Goal: Find specific page/section: Find specific page/section

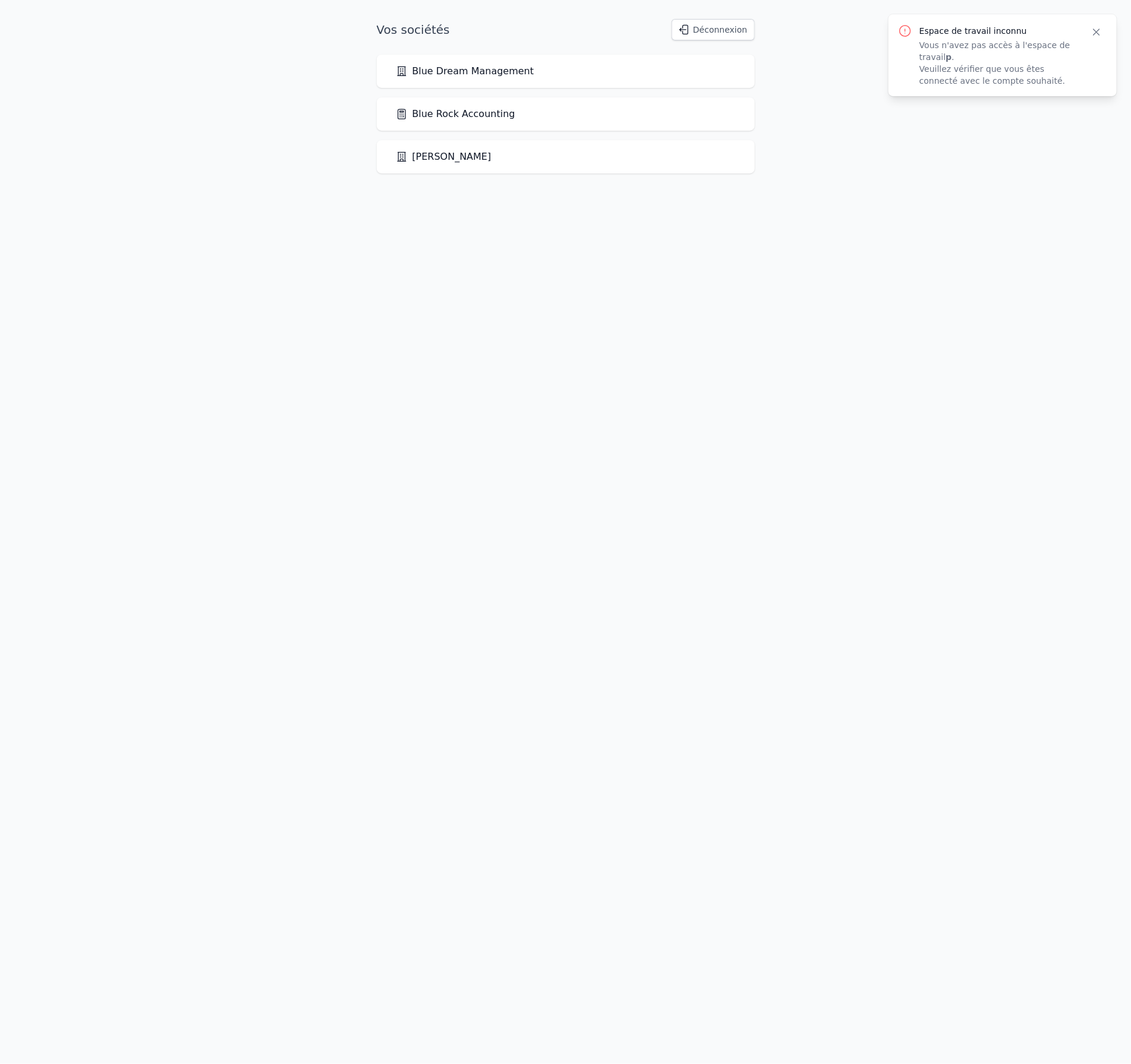
click at [454, 110] on link "Blue Rock Accounting" at bounding box center [454, 114] width 119 height 15
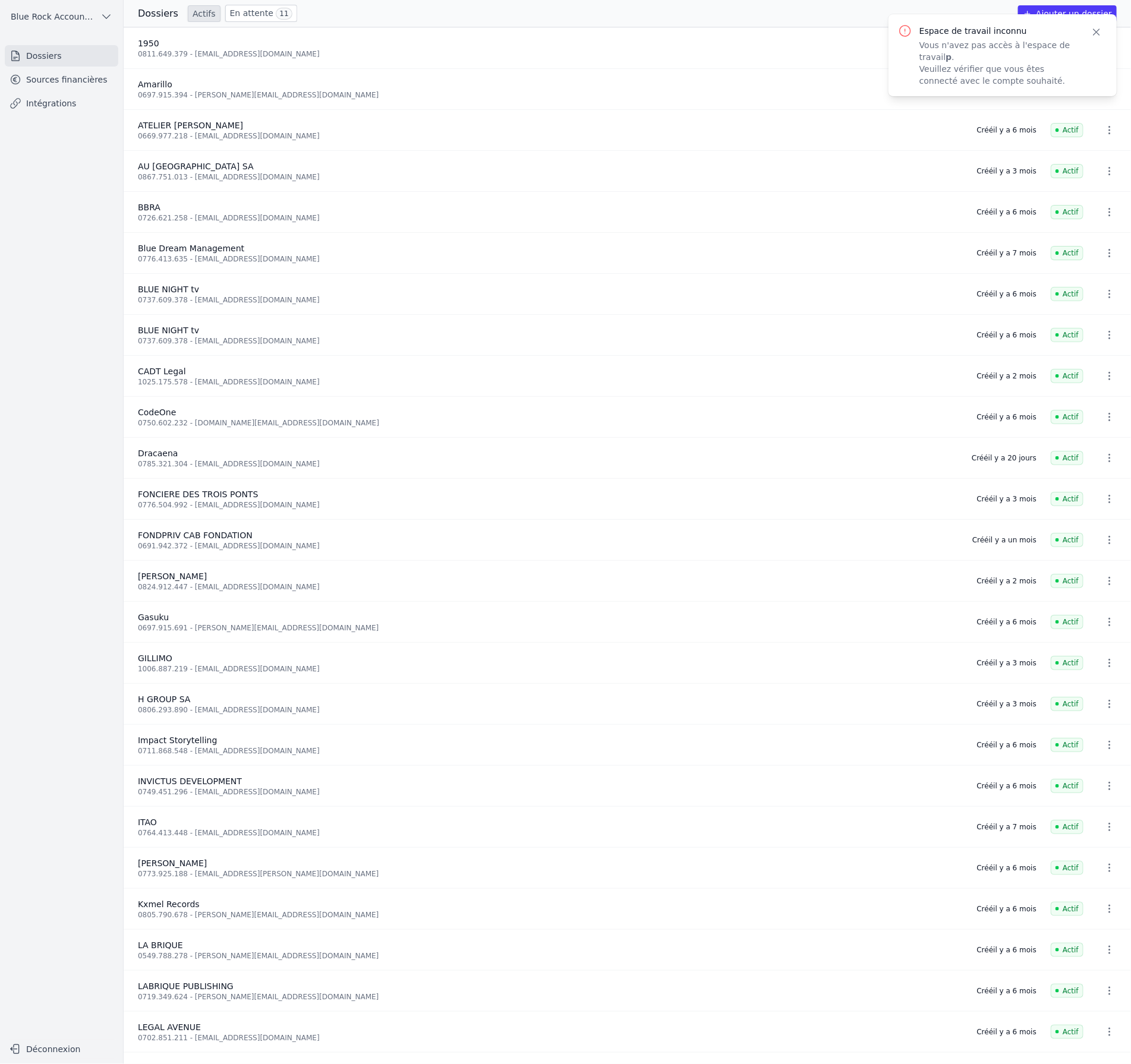
click at [86, 76] on link "Sources financières" at bounding box center [61, 80] width 113 height 22
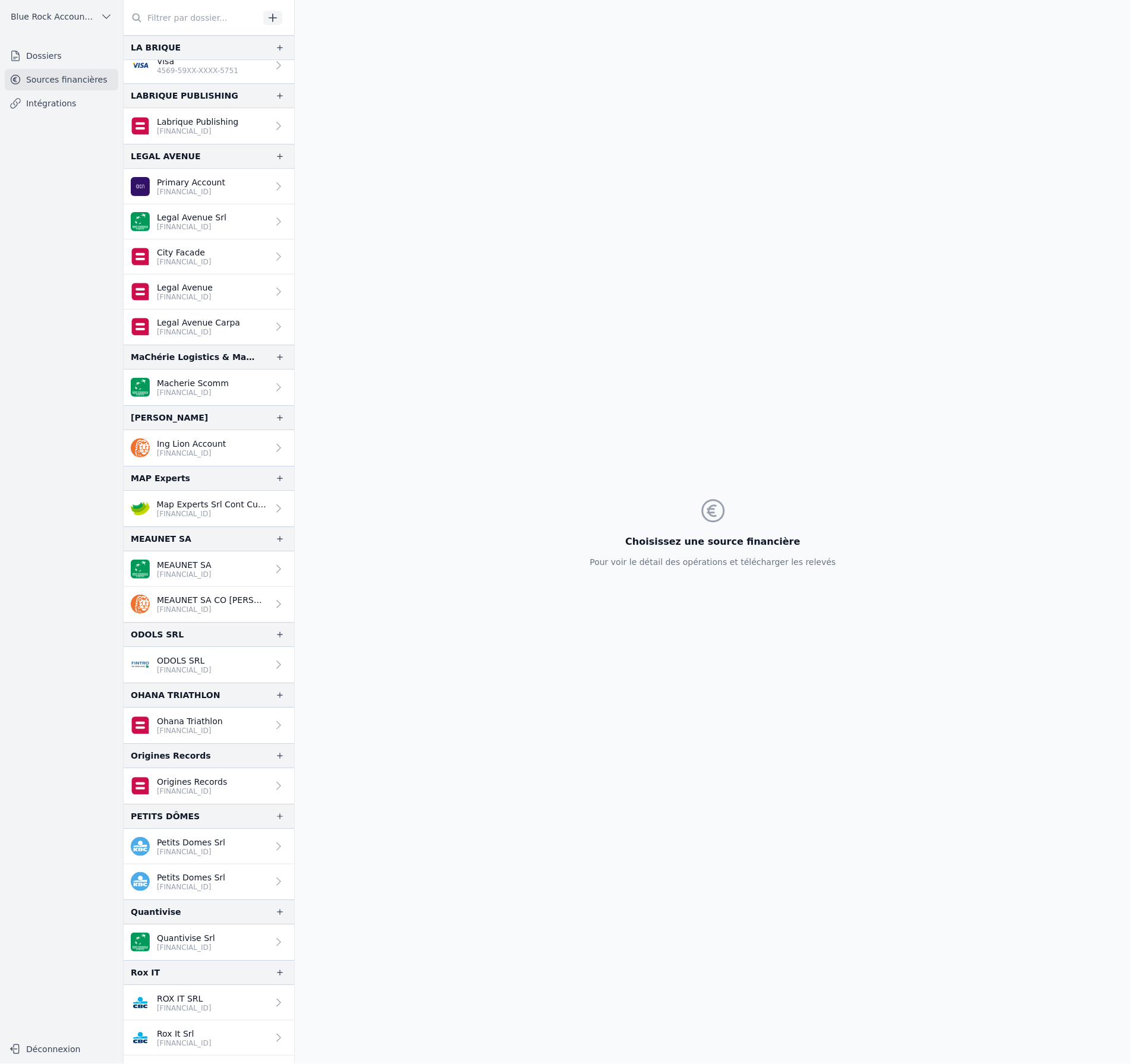
scroll to position [1448, 0]
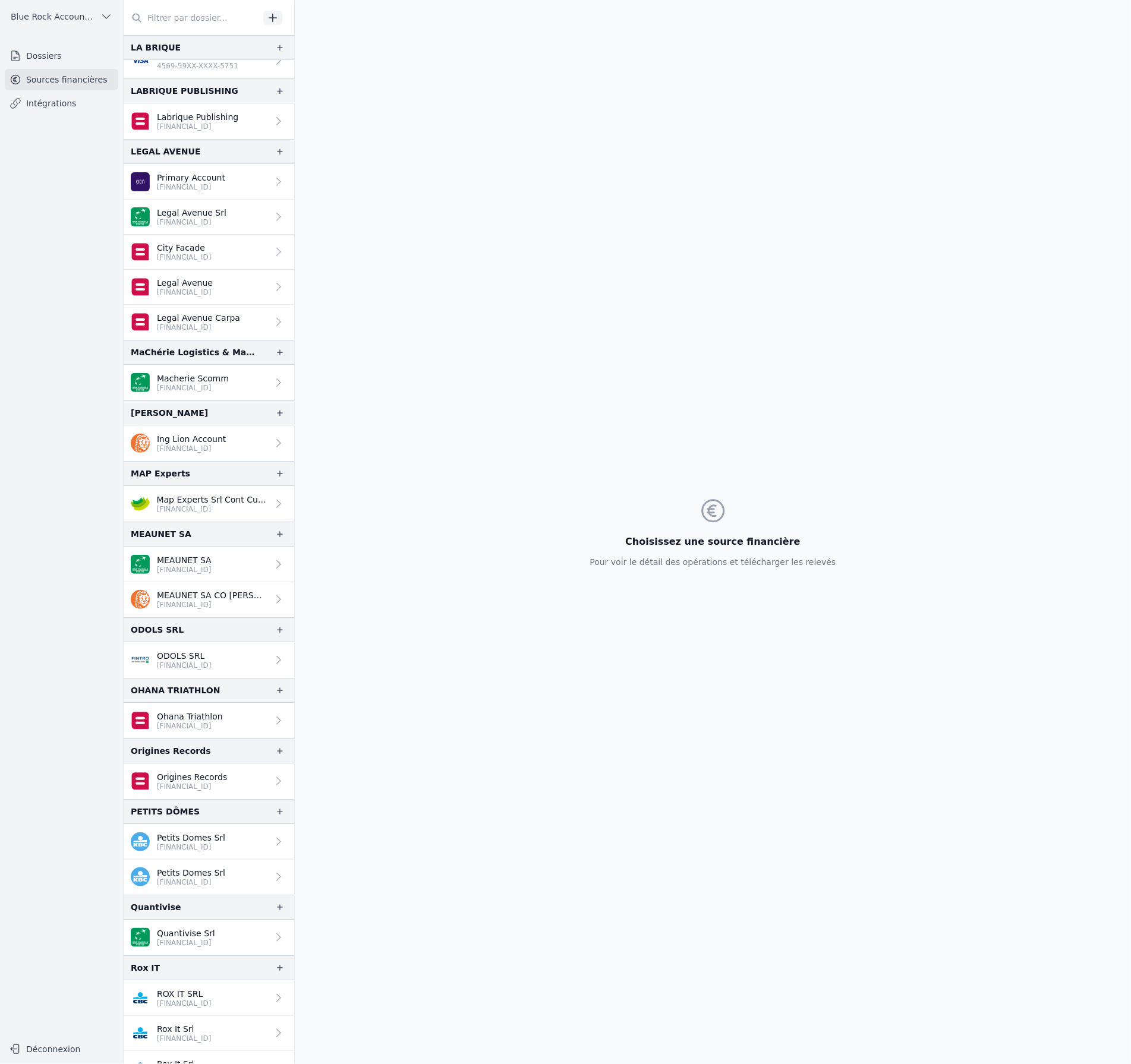
click at [241, 604] on link "MEAUNET SA CO [PERSON_NAME] [FINANCIAL_ID]" at bounding box center [208, 600] width 170 height 35
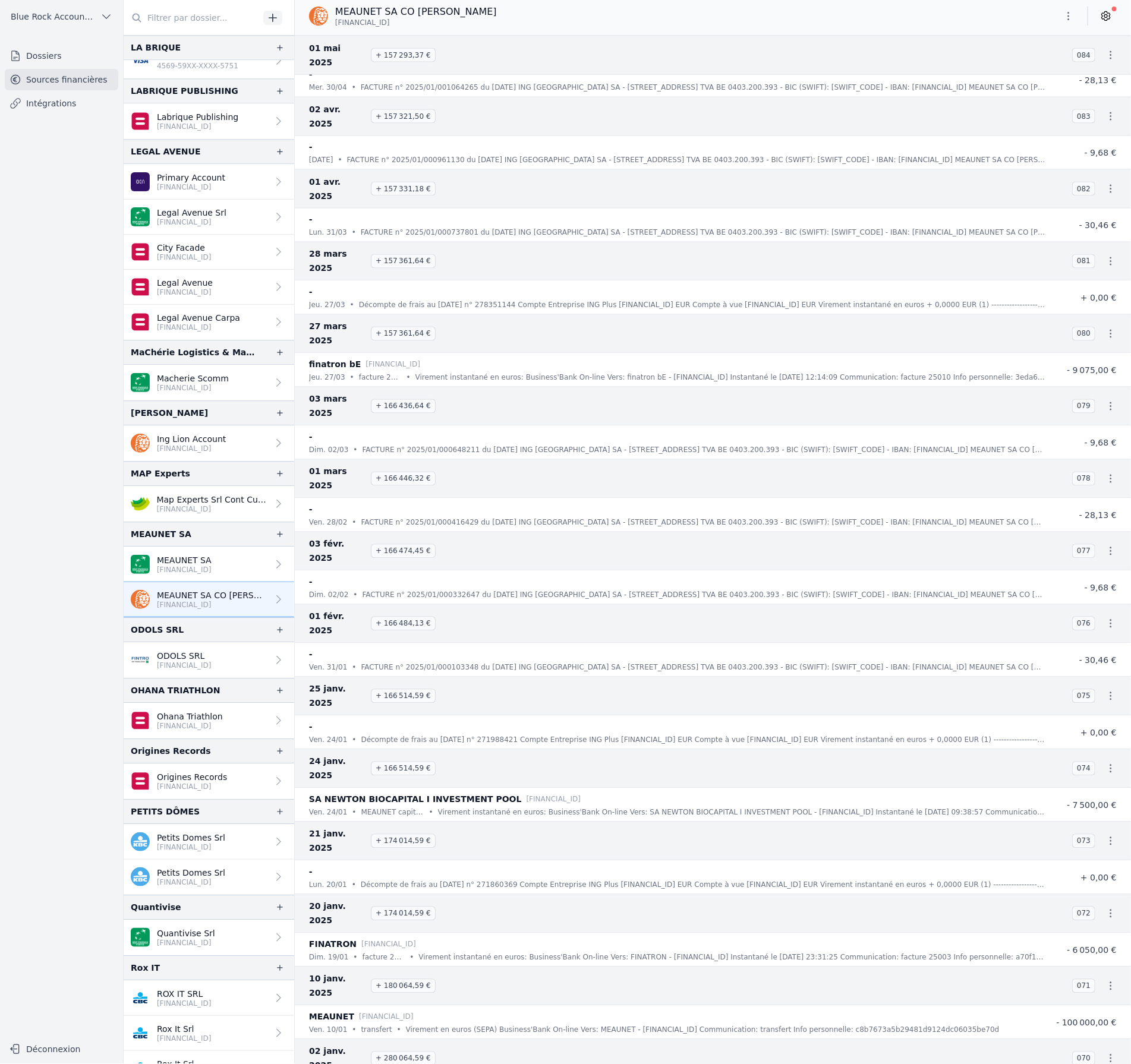
scroll to position [967, 0]
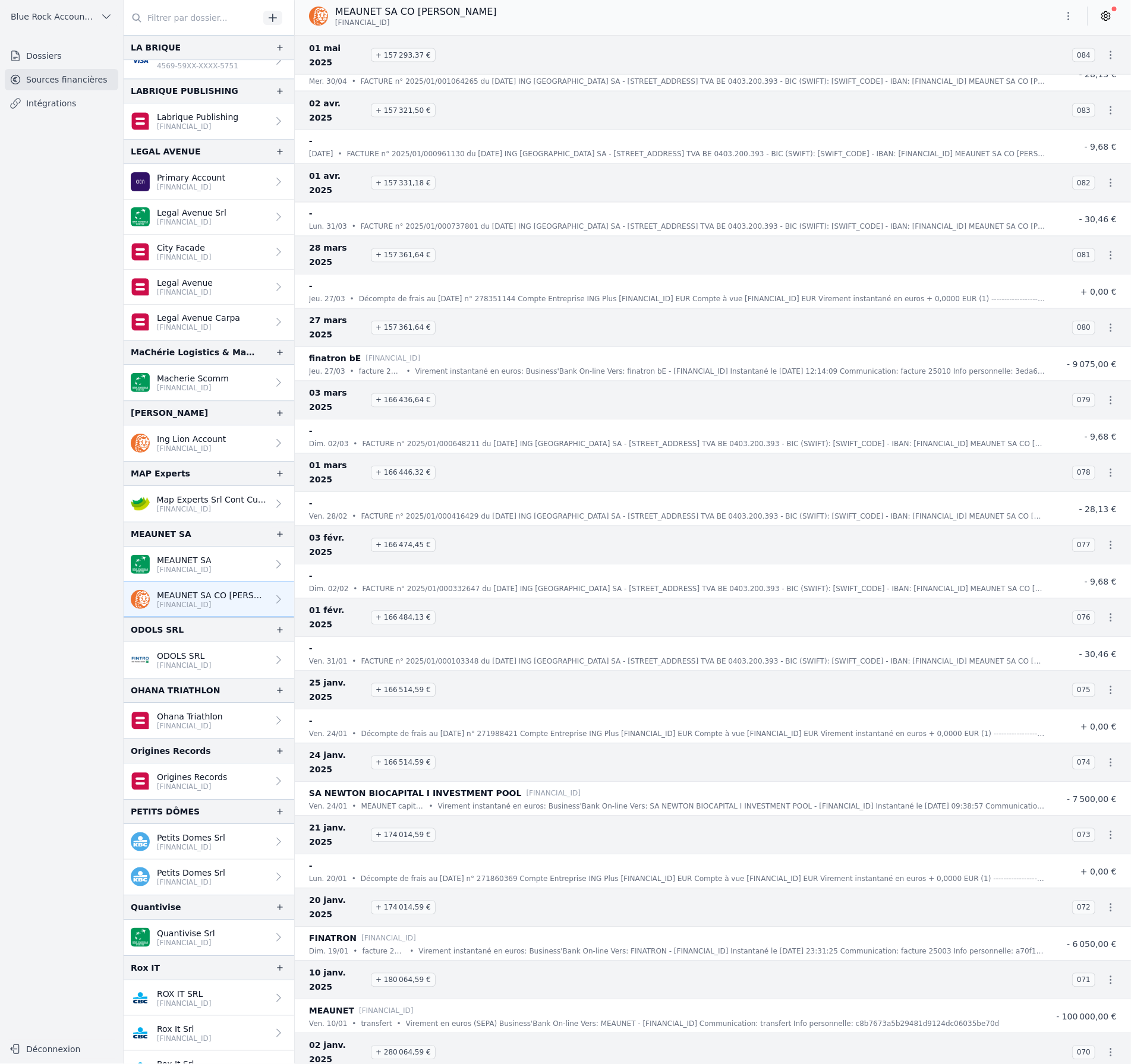
click at [246, 552] on link "MEAUNET SA [FINANCIAL_ID]" at bounding box center [208, 564] width 170 height 35
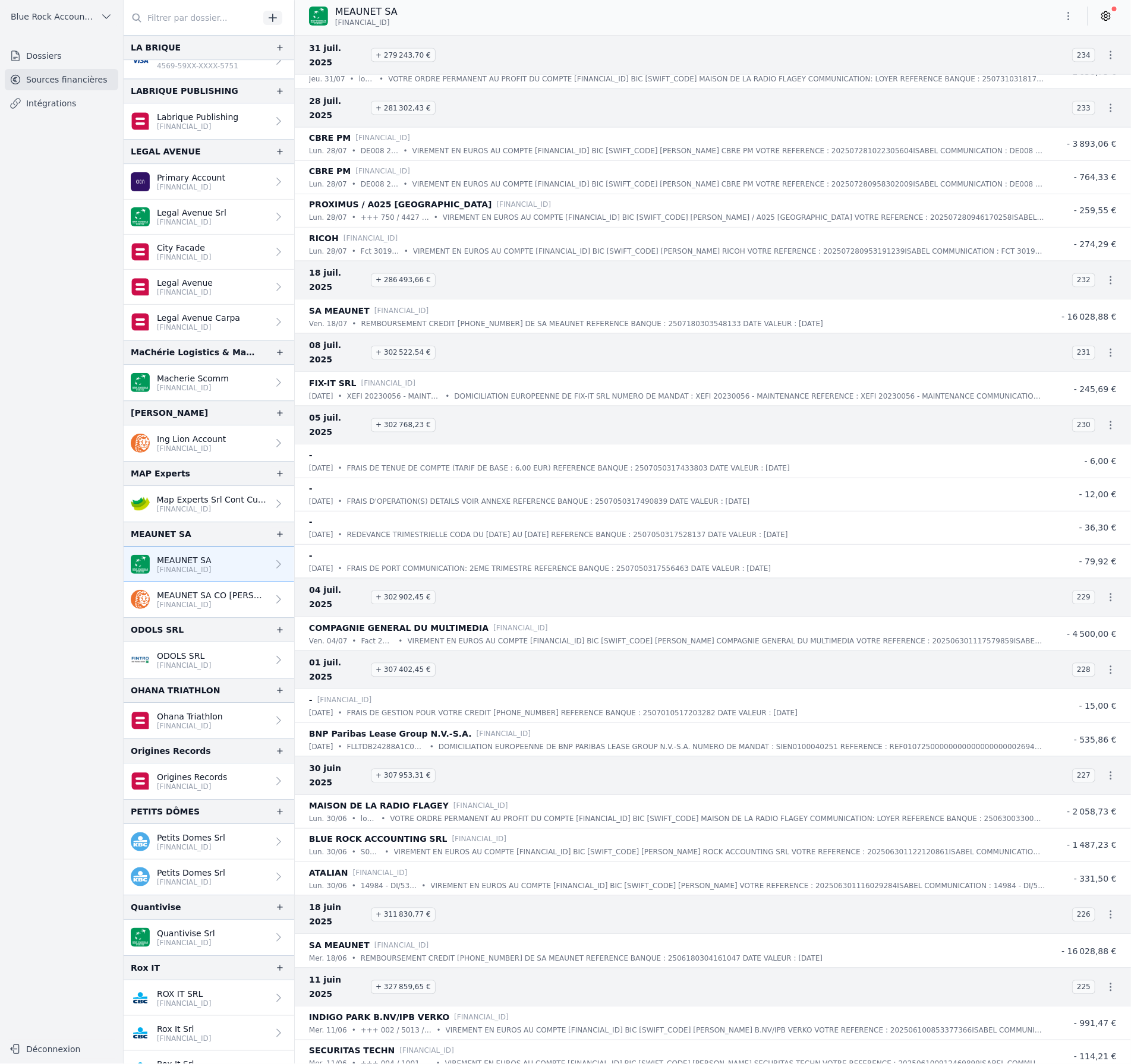
scroll to position [980, 0]
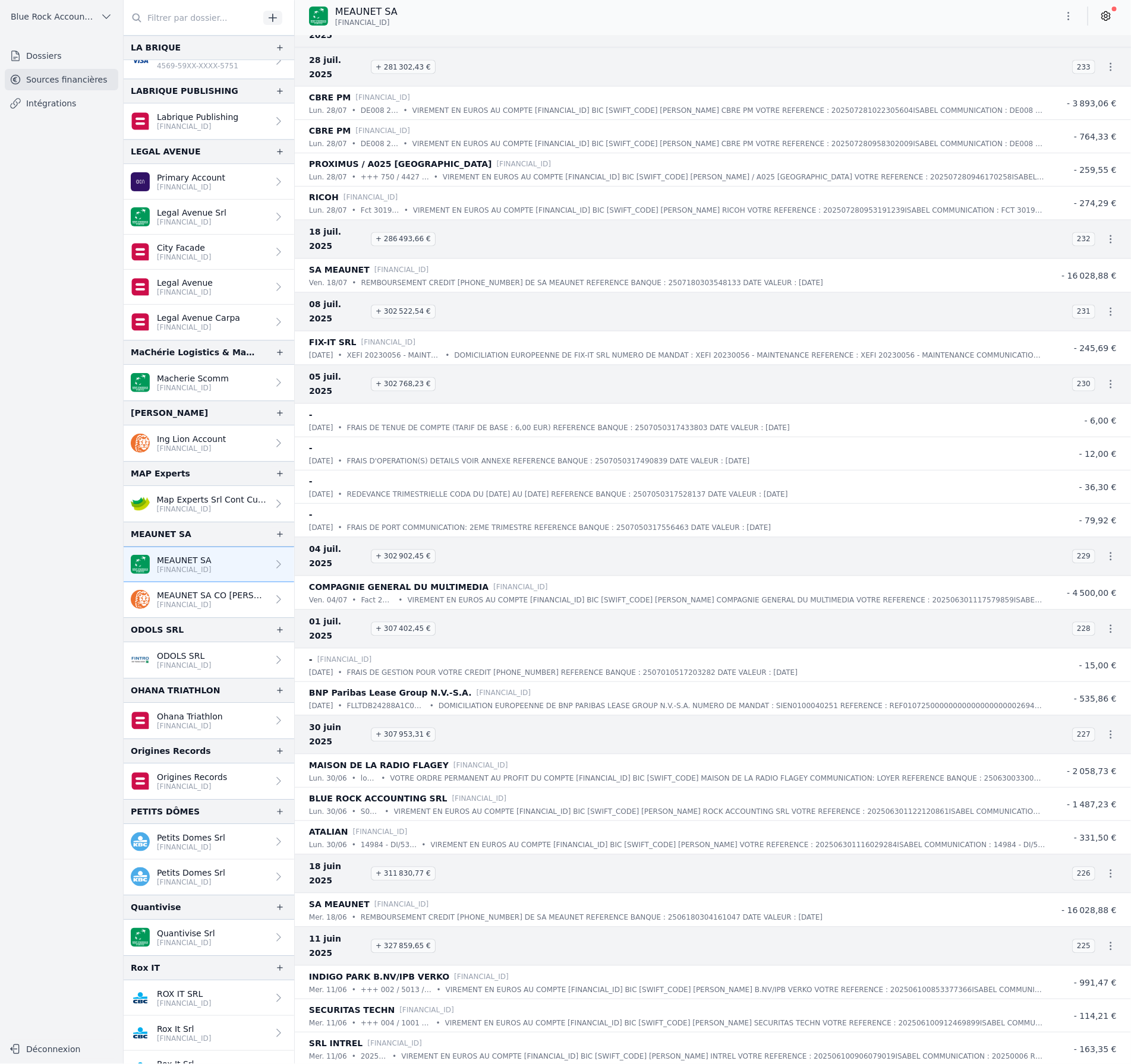
click at [1110, 729] on icon "button" at bounding box center [1110, 735] width 12 height 12
click at [1110, 630] on div at bounding box center [566, 532] width 1131 height 1064
